Goal: Information Seeking & Learning: Find specific fact

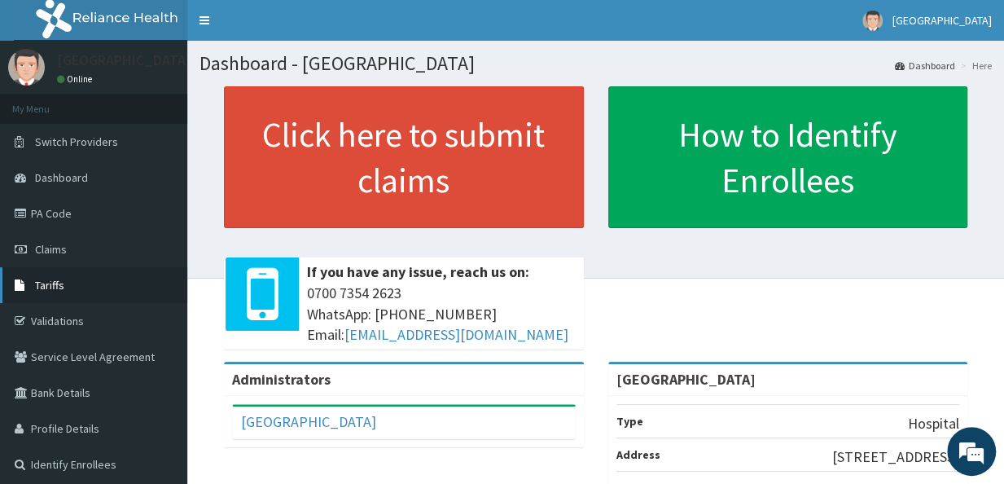
click at [64, 276] on link "Tariffs" at bounding box center [93, 285] width 187 height 36
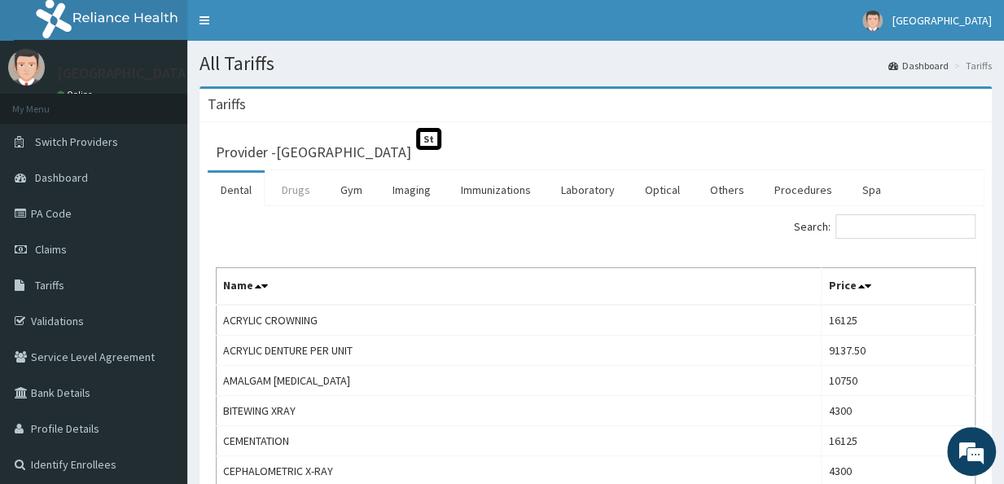
click at [303, 191] on link "Drugs" at bounding box center [296, 190] width 55 height 34
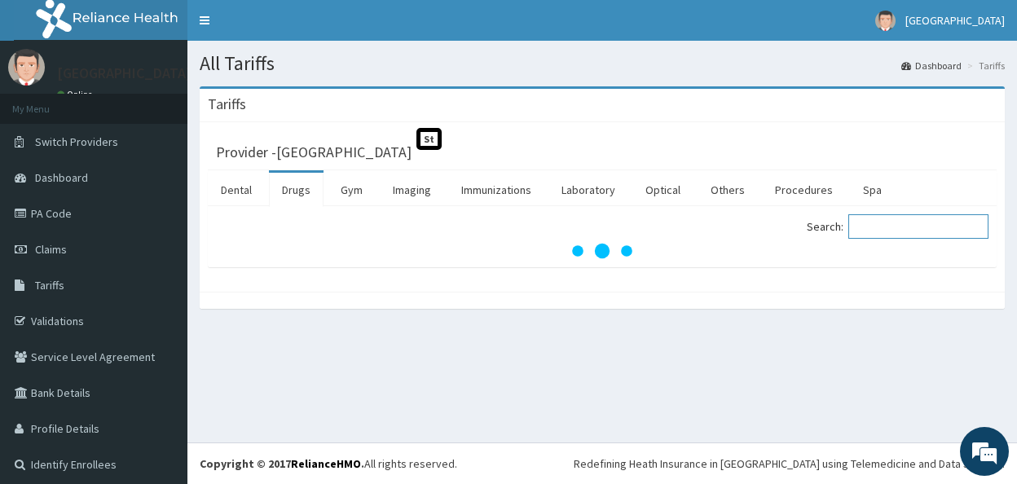
click at [877, 231] on input "Search:" at bounding box center [918, 226] width 140 height 24
type input "b"
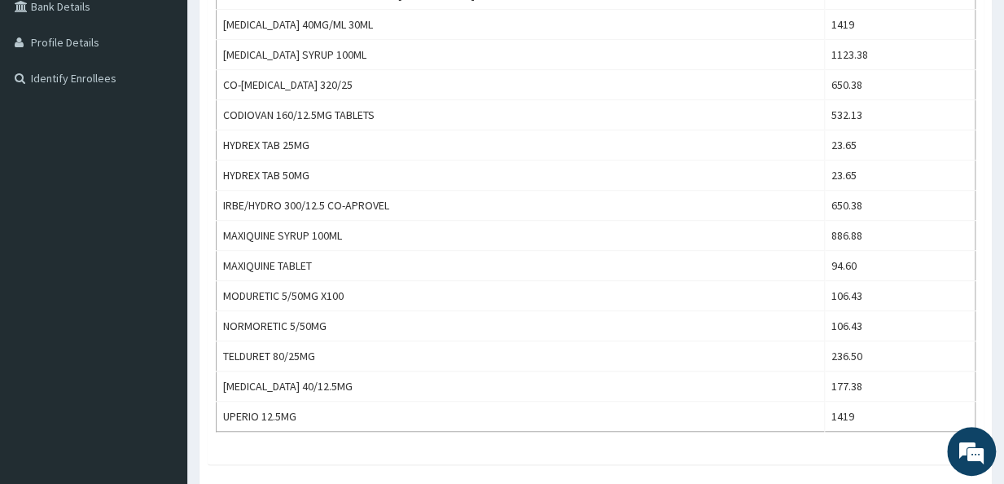
scroll to position [392, 0]
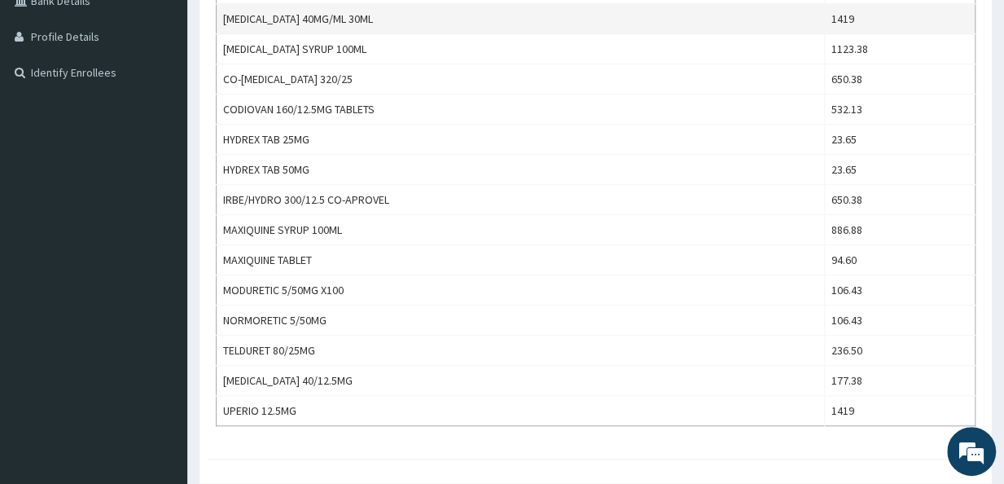
type input "chloro"
